Goal: Task Accomplishment & Management: Complete application form

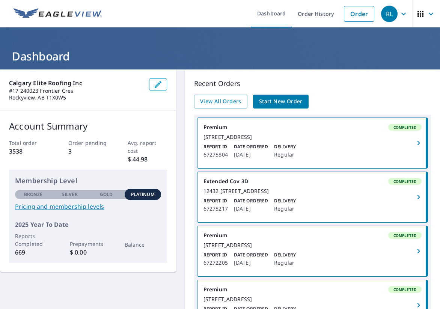
scroll to position [16, 0]
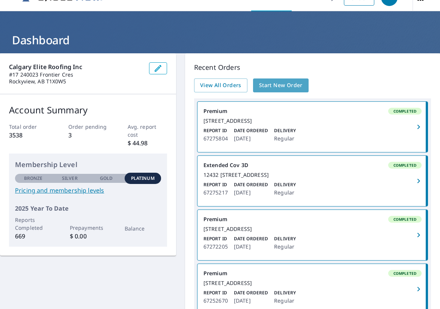
click at [291, 84] on span "Start New Order" at bounding box center [281, 85] width 44 height 9
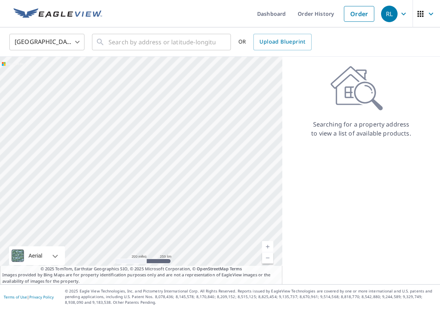
click at [62, 44] on body "RL RL Dashboard Order History Order RL United States US ​ ​ OR Upload Blueprint…" at bounding box center [220, 154] width 440 height 309
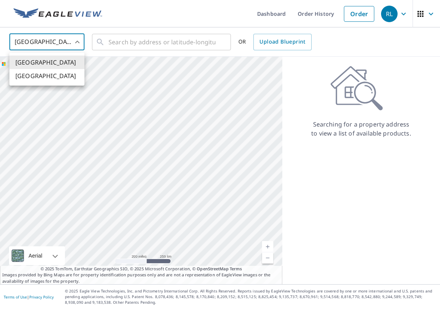
drag, startPoint x: 61, startPoint y: 76, endPoint x: 132, endPoint y: 44, distance: 78.3
click at [62, 76] on li "[GEOGRAPHIC_DATA]" at bounding box center [46, 76] width 75 height 14
type input "CA"
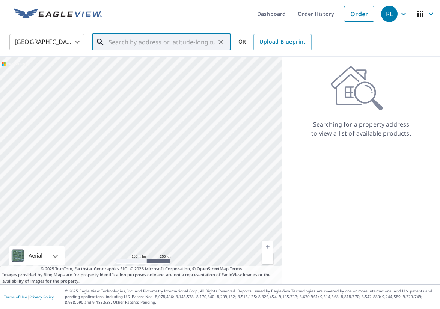
drag, startPoint x: 153, startPoint y: 35, endPoint x: 168, endPoint y: 42, distance: 16.3
click at [154, 36] on input "text" at bounding box center [161, 42] width 107 height 21
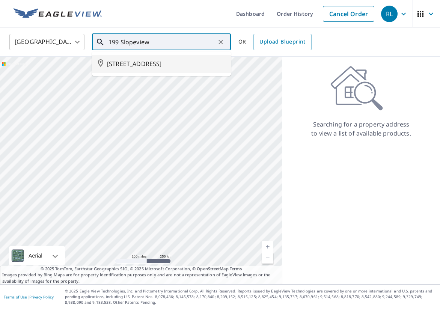
click at [163, 63] on span "[STREET_ADDRESS]" at bounding box center [166, 63] width 118 height 9
type input "[STREET_ADDRESS]"
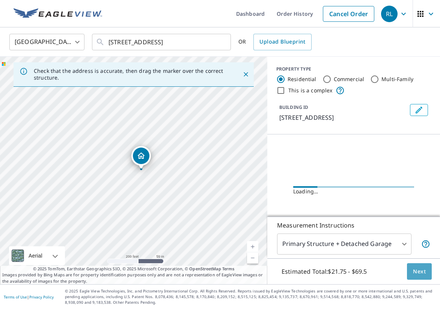
click at [414, 269] on span "Next" at bounding box center [419, 271] width 13 height 9
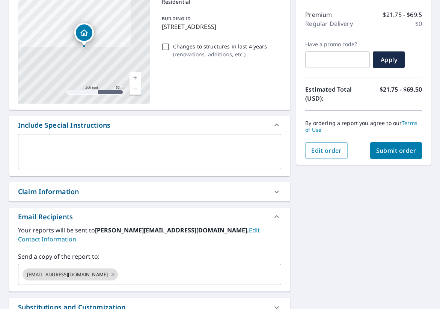
scroll to position [94, 0]
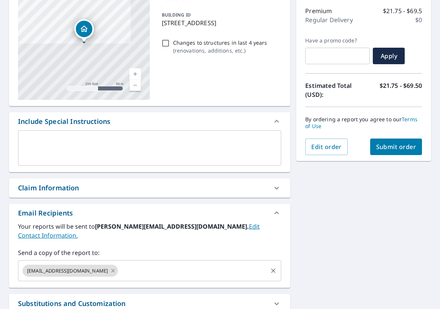
click at [112, 266] on icon at bounding box center [113, 270] width 6 height 8
checkbox input "true"
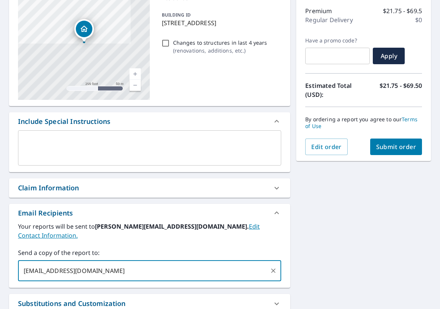
type input "[EMAIL_ADDRESS][DOMAIN_NAME]"
click at [388, 147] on span "Submit order" at bounding box center [396, 147] width 40 height 8
checkbox input "true"
